Goal: Find specific page/section: Find specific page/section

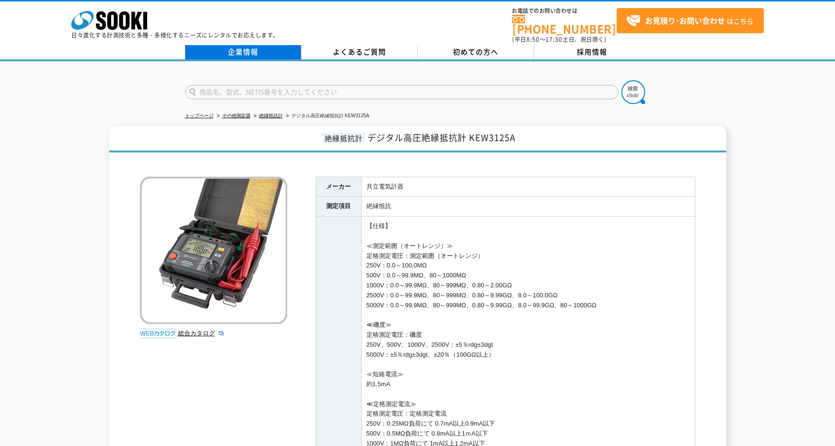
click at [269, 45] on link "企業情報" at bounding box center [243, 52] width 116 height 14
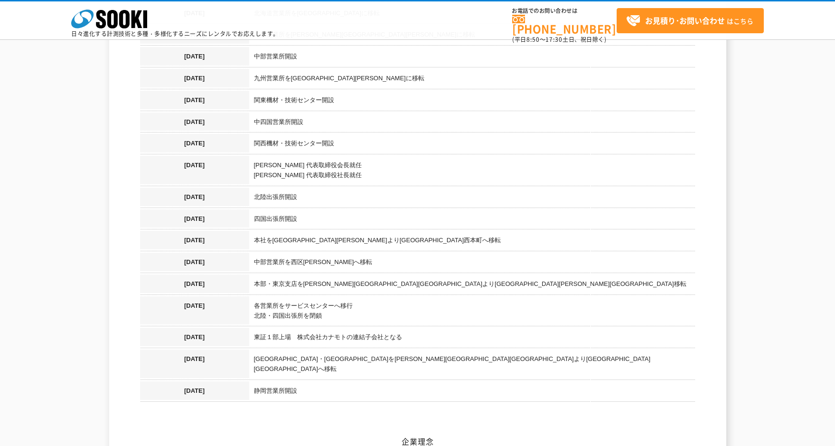
scroll to position [949, 0]
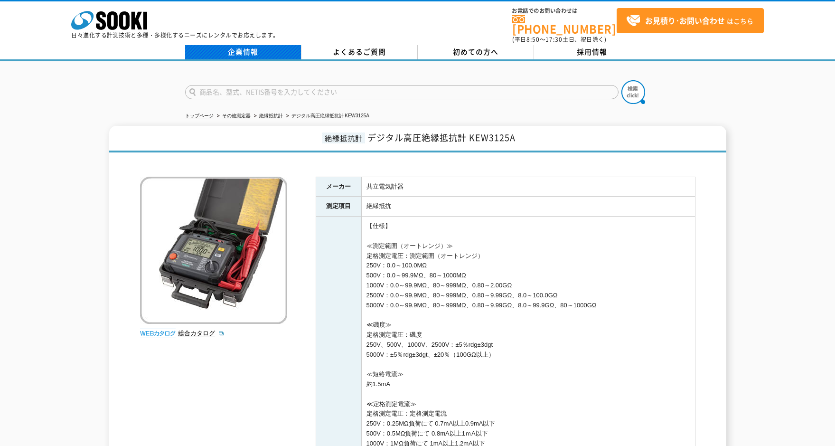
click at [241, 46] on link "企業情報" at bounding box center [243, 52] width 116 height 14
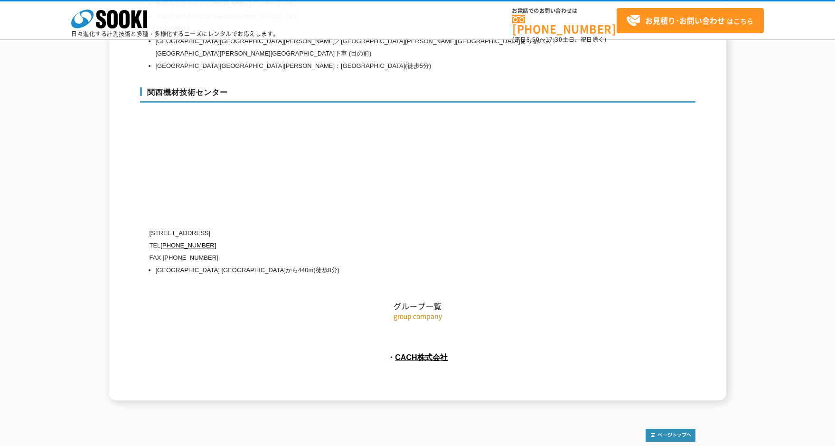
scroll to position [4252, 0]
